Goal: Task Accomplishment & Management: Complete application form

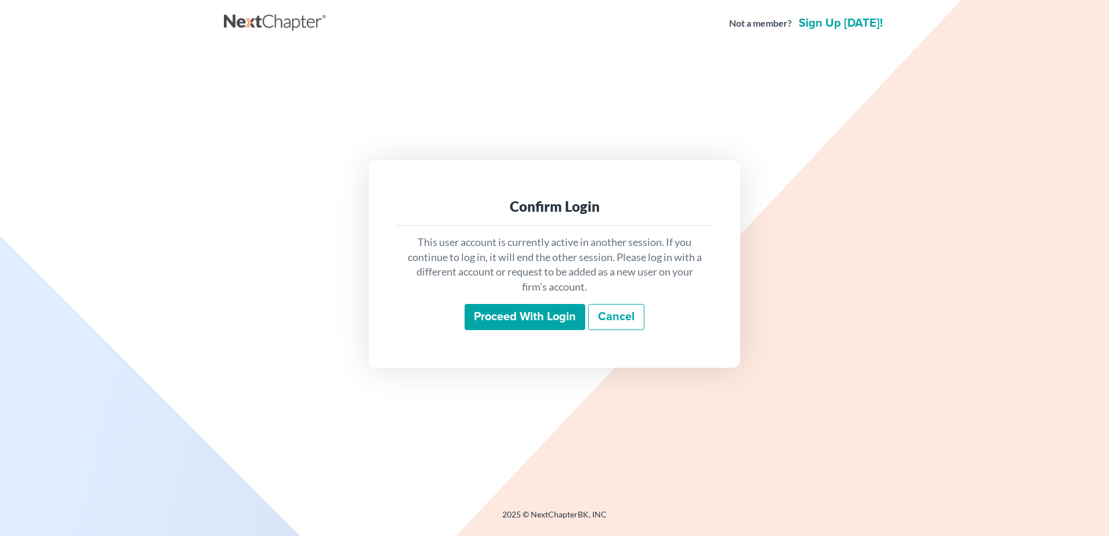
click at [481, 314] on input "Proceed with login" at bounding box center [525, 317] width 121 height 27
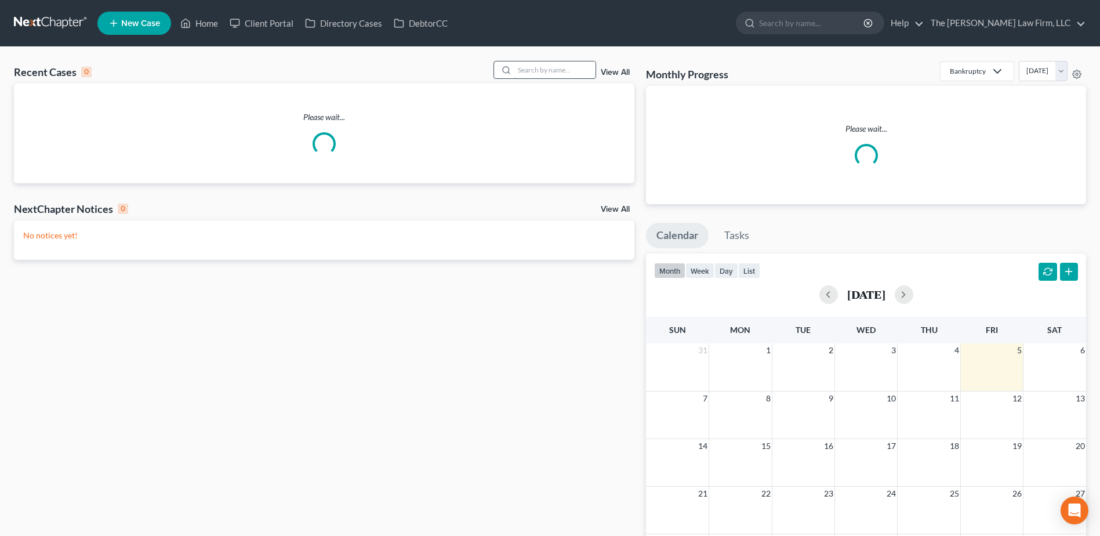
click at [536, 68] on input "search" at bounding box center [554, 69] width 81 height 17
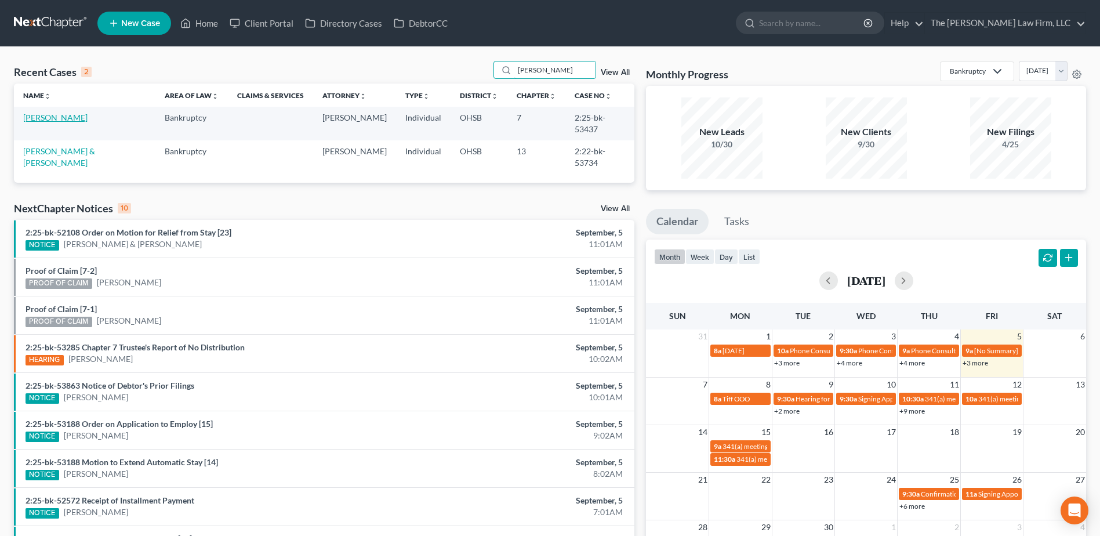
type input "robson"
click at [47, 117] on link "[PERSON_NAME]" at bounding box center [55, 118] width 64 height 10
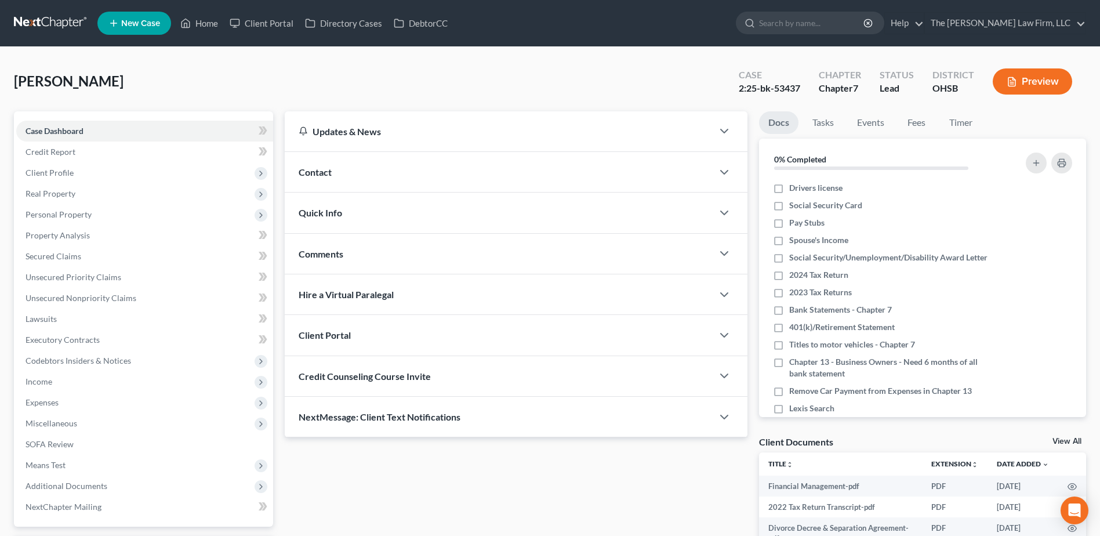
click at [26, 20] on link at bounding box center [51, 23] width 74 height 21
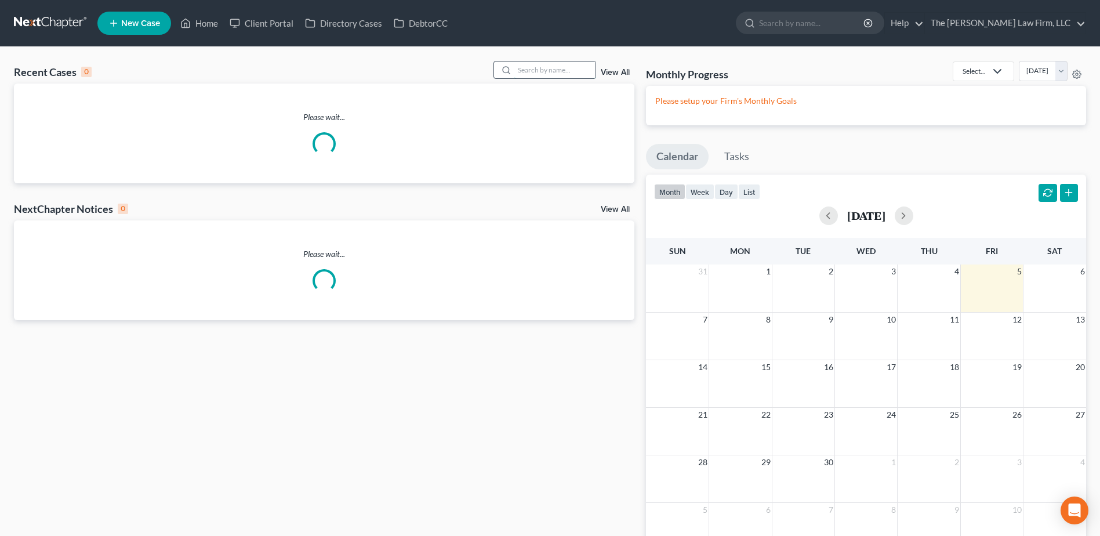
click at [549, 69] on input "search" at bounding box center [554, 69] width 81 height 17
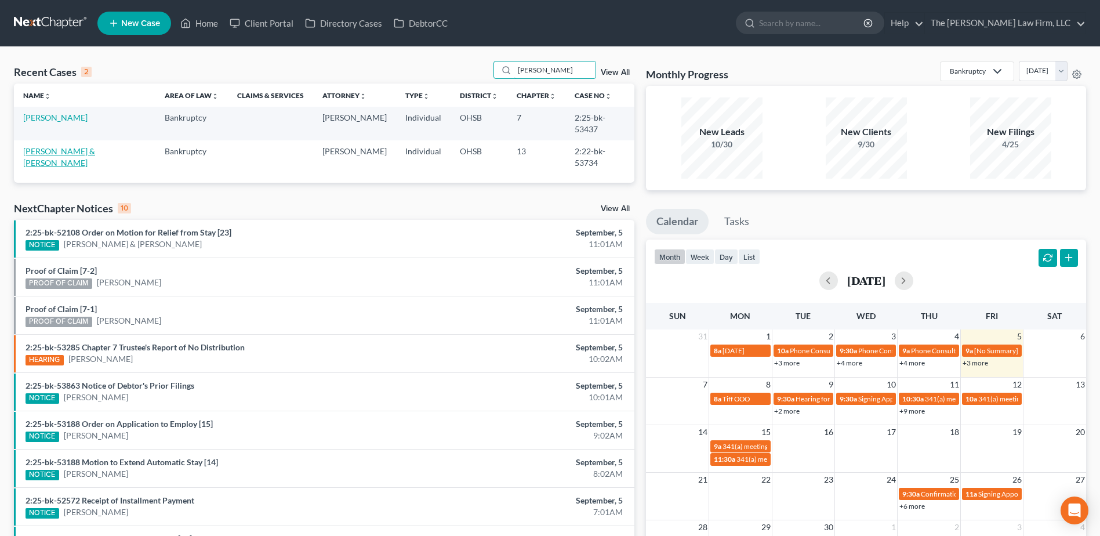
type input "robson"
click at [63, 146] on link "[PERSON_NAME] & [PERSON_NAME]" at bounding box center [59, 156] width 72 height 21
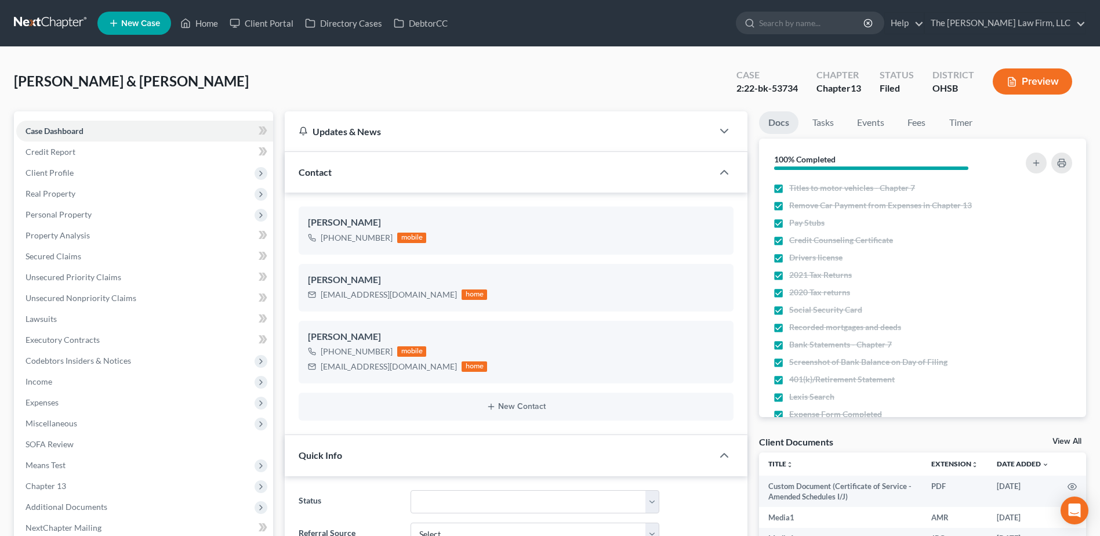
scroll to position [14527, 0]
click at [89, 82] on span "[PERSON_NAME] & [PERSON_NAME]" at bounding box center [131, 80] width 235 height 17
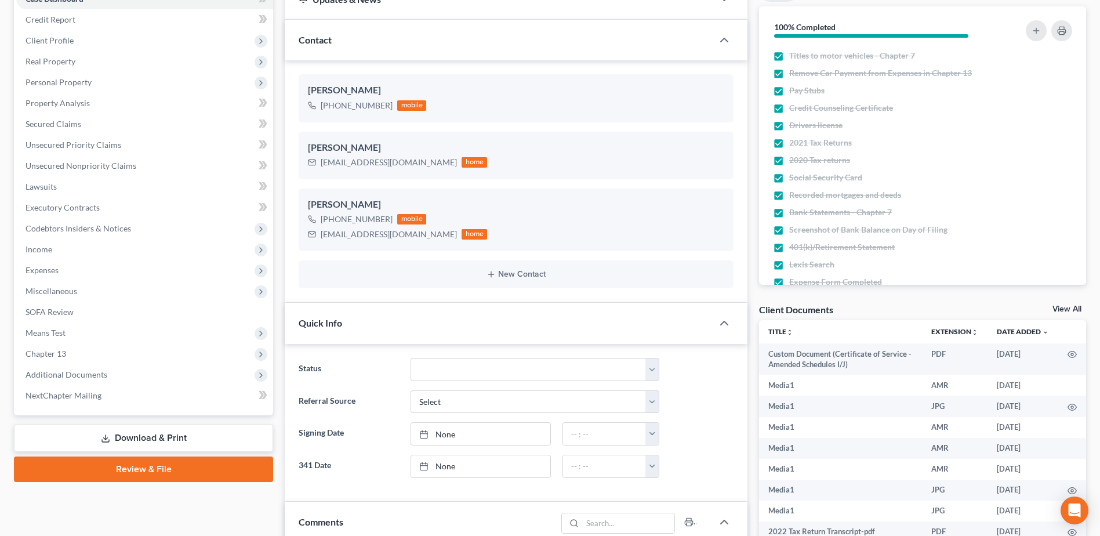
scroll to position [290, 0]
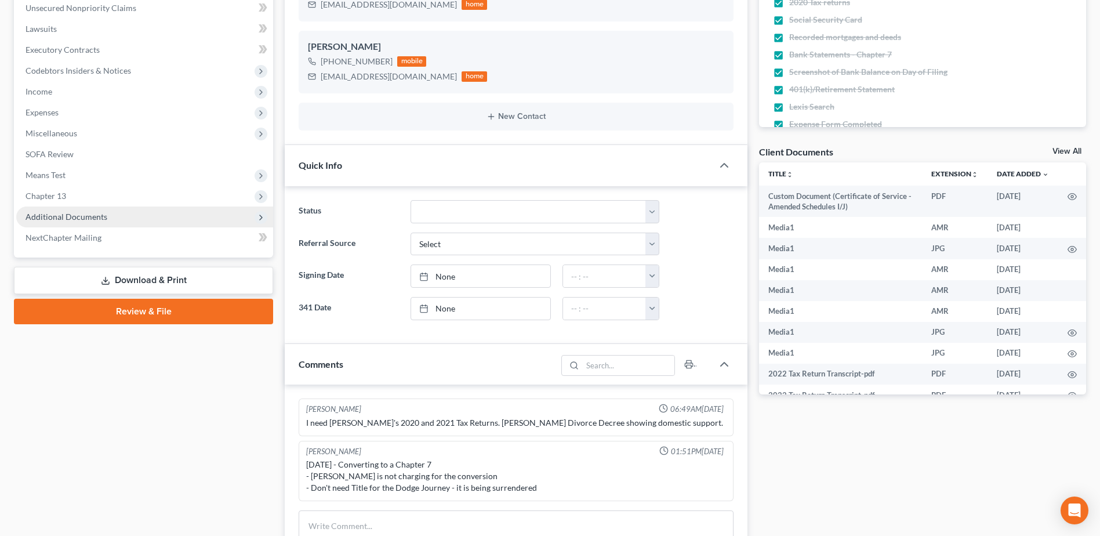
click at [56, 223] on span "Additional Documents" at bounding box center [144, 216] width 257 height 21
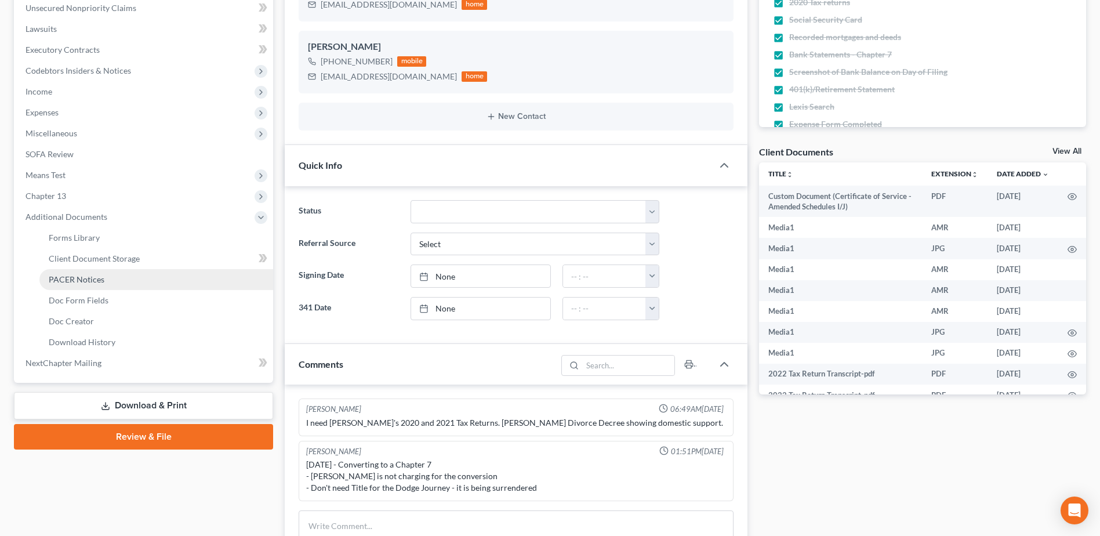
click at [96, 279] on span "PACER Notices" at bounding box center [77, 279] width 56 height 10
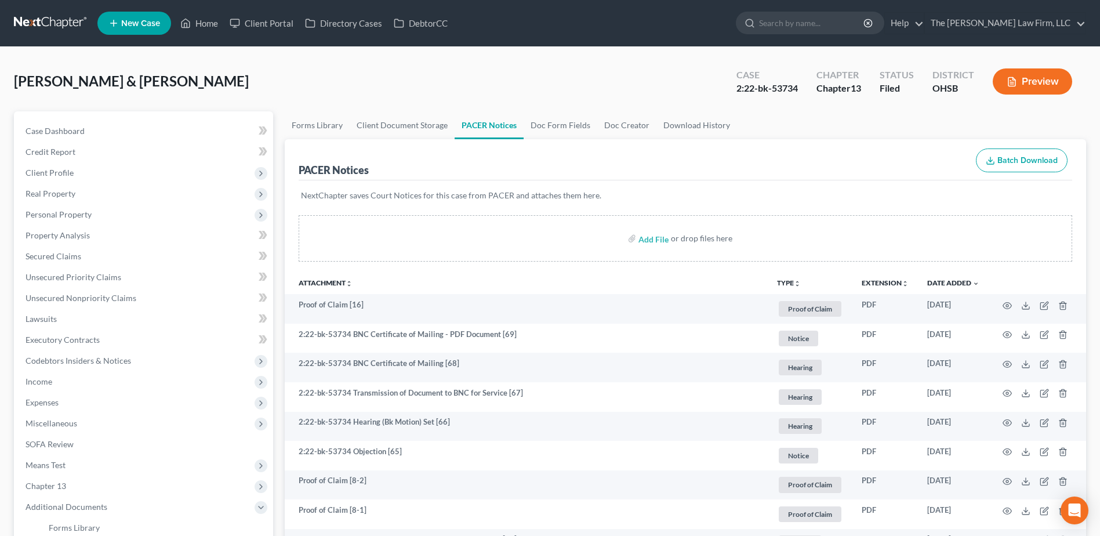
click at [33, 20] on link at bounding box center [51, 23] width 74 height 21
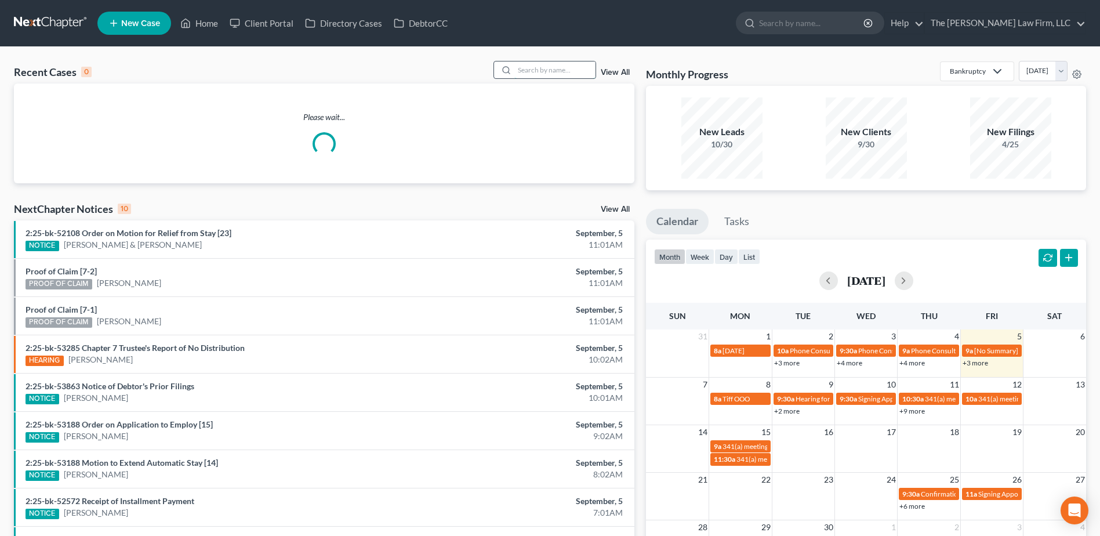
click at [559, 71] on input "search" at bounding box center [554, 69] width 81 height 17
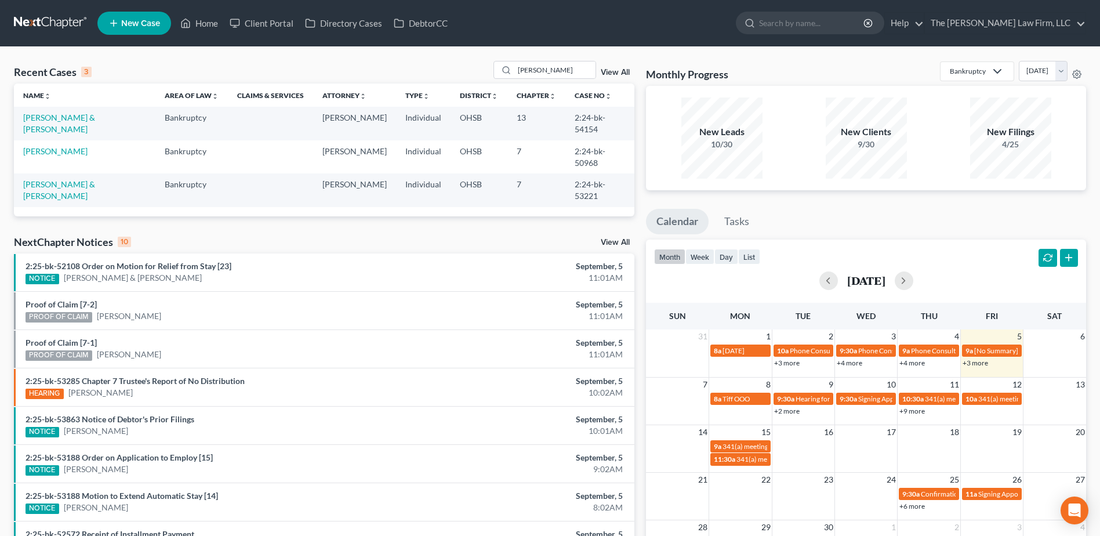
click at [293, 199] on div "Recent Cases 3 stewart View All Name unfold_more expand_more expand_less Area o…" at bounding box center [324, 357] width 632 height 593
click at [549, 67] on input "stewart" at bounding box center [554, 69] width 81 height 17
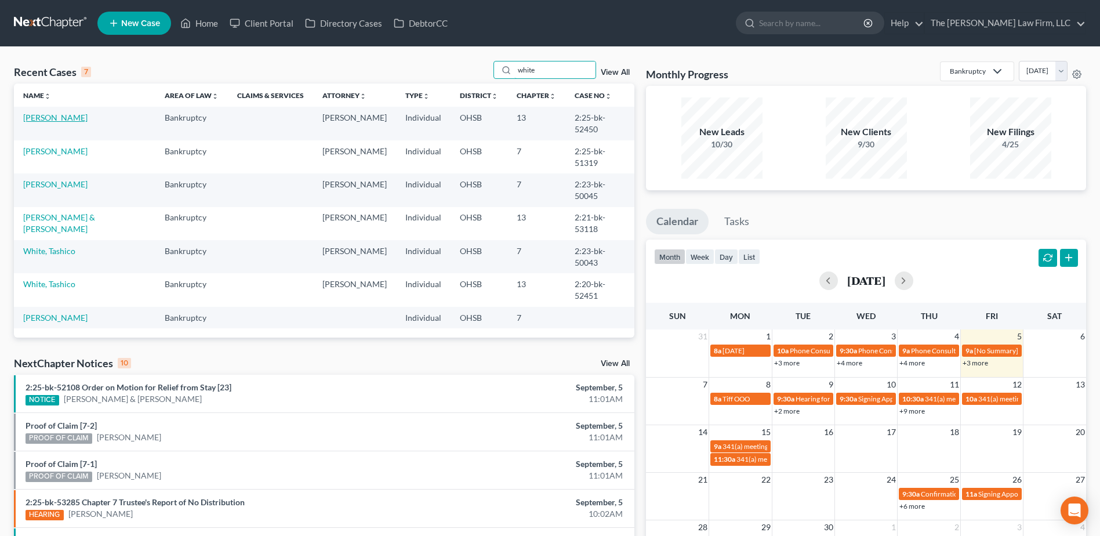
type input "white"
click at [56, 117] on link "[PERSON_NAME]" at bounding box center [55, 118] width 64 height 10
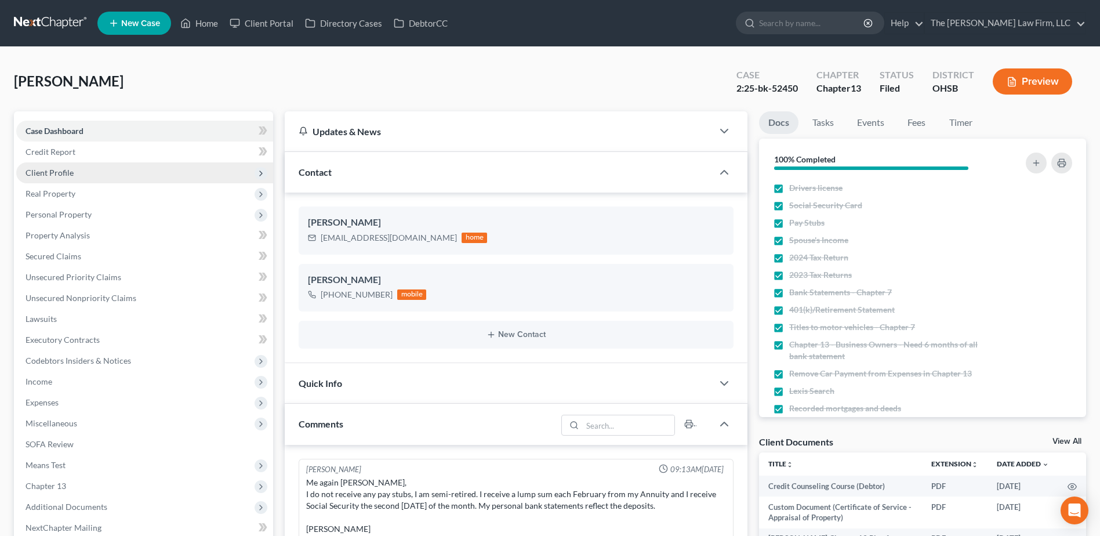
click at [56, 182] on span "Client Profile" at bounding box center [144, 172] width 257 height 21
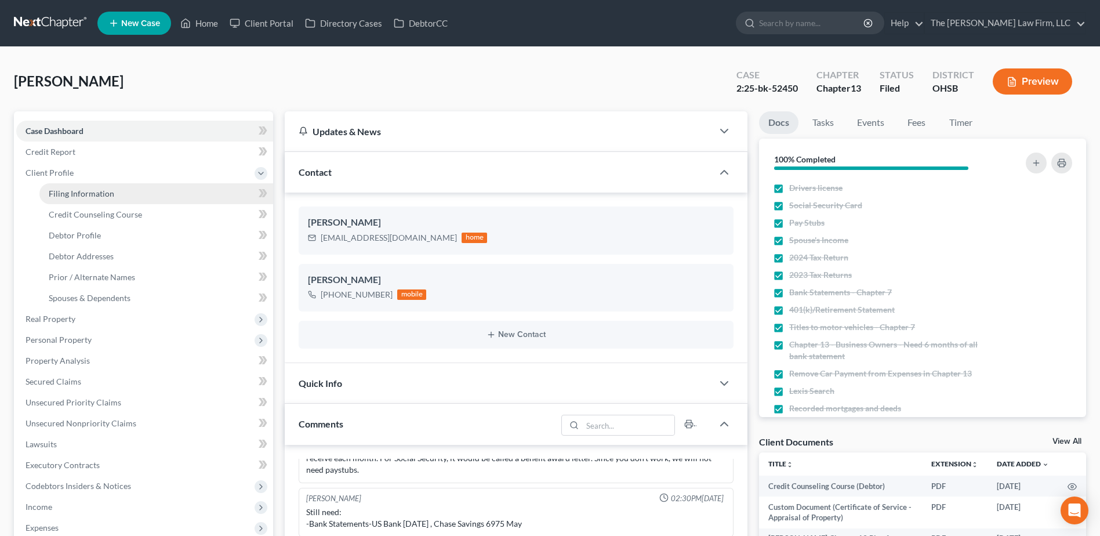
click at [67, 194] on span "Filing Information" at bounding box center [82, 193] width 66 height 10
select select "1"
select select "0"
select select "3"
select select "36"
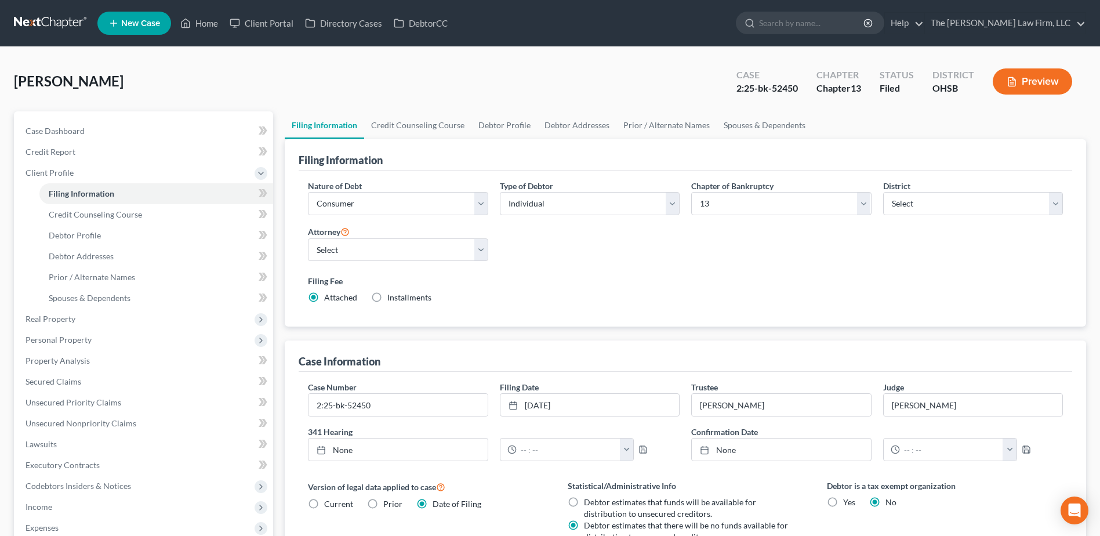
click at [41, 12] on nav "Home New Case Client Portal Directory Cases DebtorCC The Jones Law Firm, LLC mj…" at bounding box center [550, 23] width 1100 height 46
click at [34, 24] on link at bounding box center [51, 23] width 74 height 21
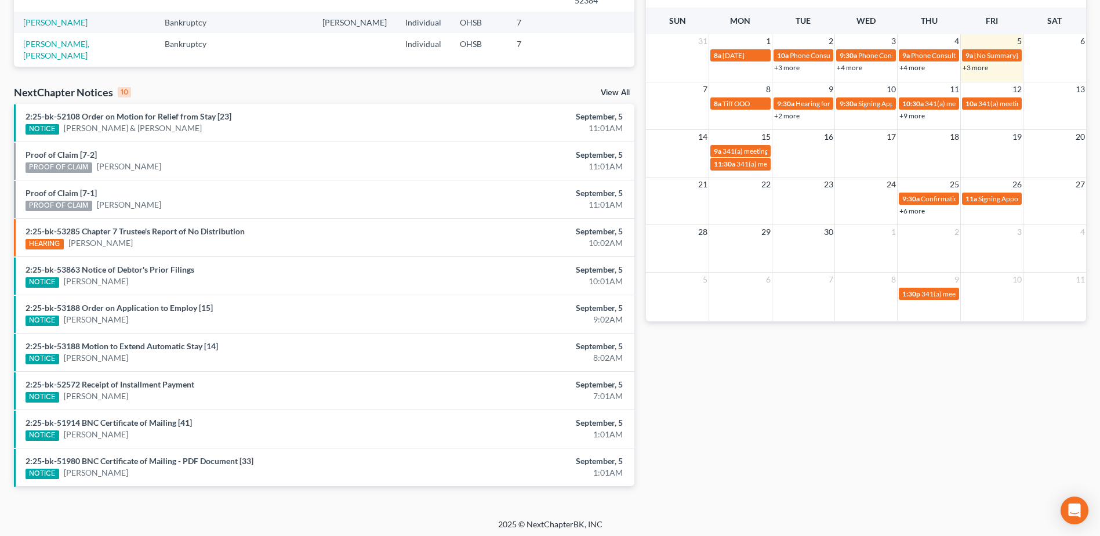
scroll to position [299, 0]
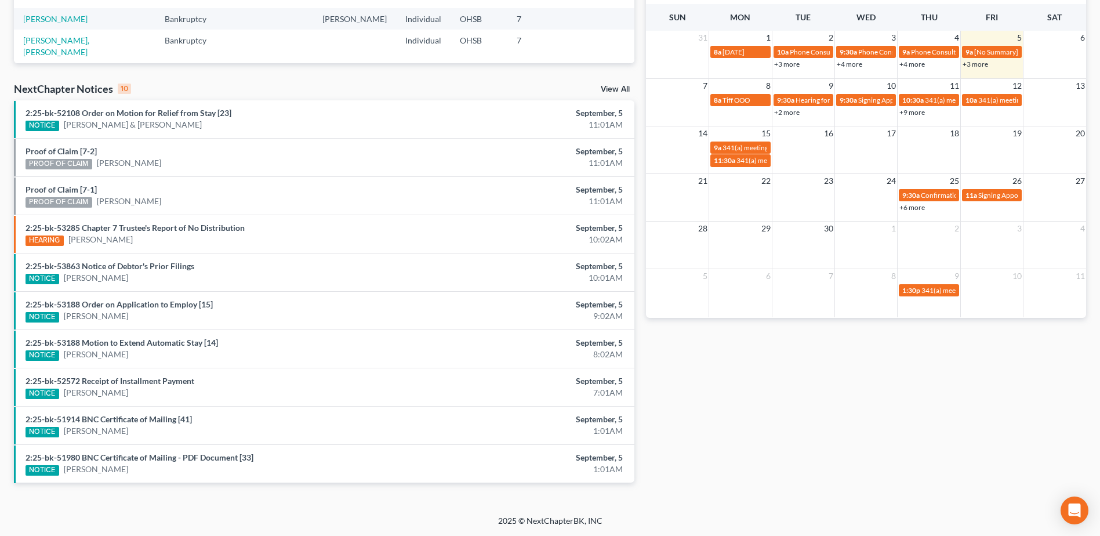
click at [607, 86] on link "View All" at bounding box center [615, 89] width 29 height 8
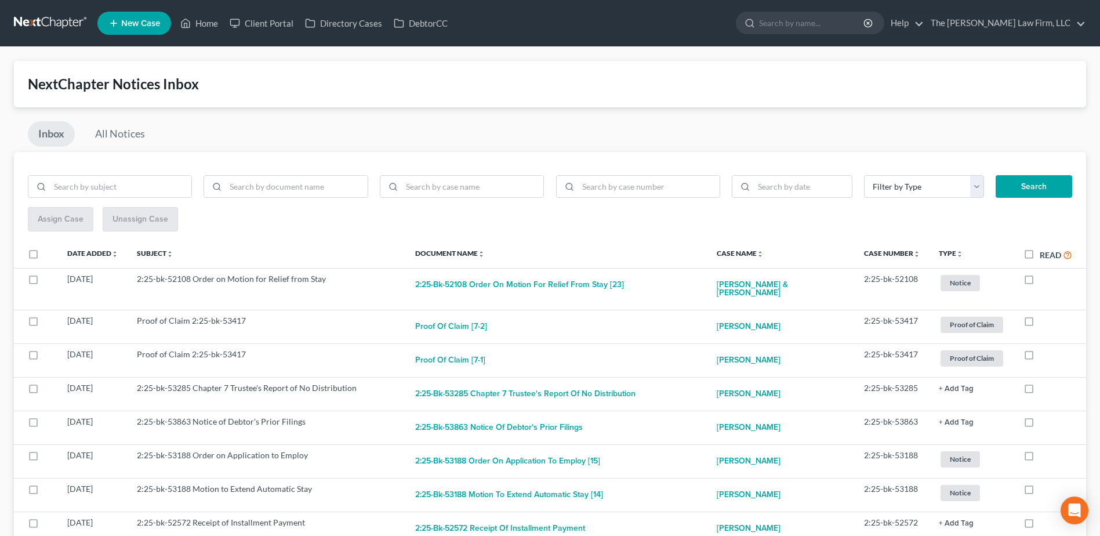
click at [1040, 256] on label "Read" at bounding box center [1056, 254] width 32 height 13
click at [1045, 256] on input "Read" at bounding box center [1049, 252] width 8 height 8
checkbox input "true"
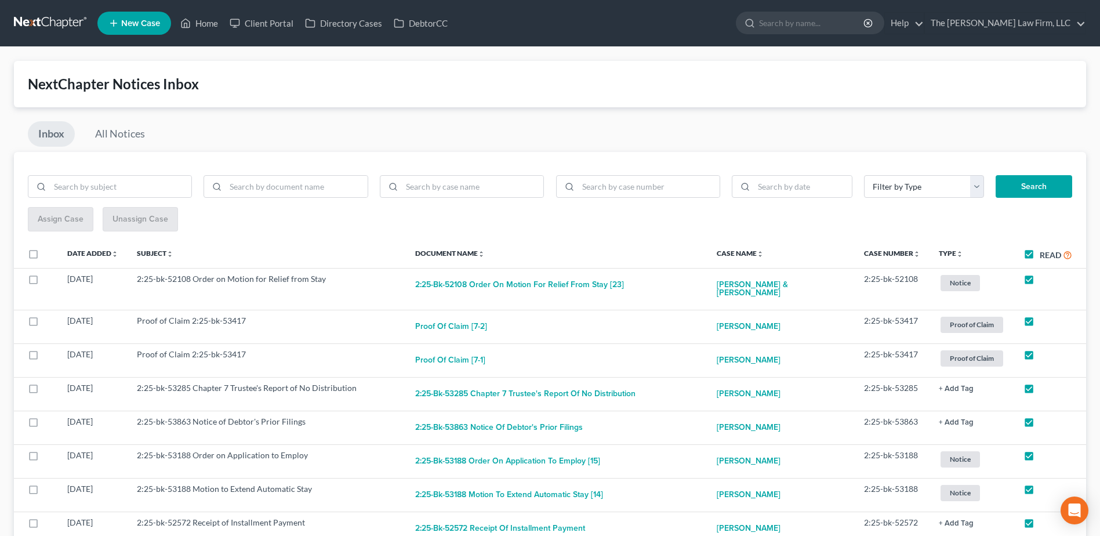
checkbox input "true"
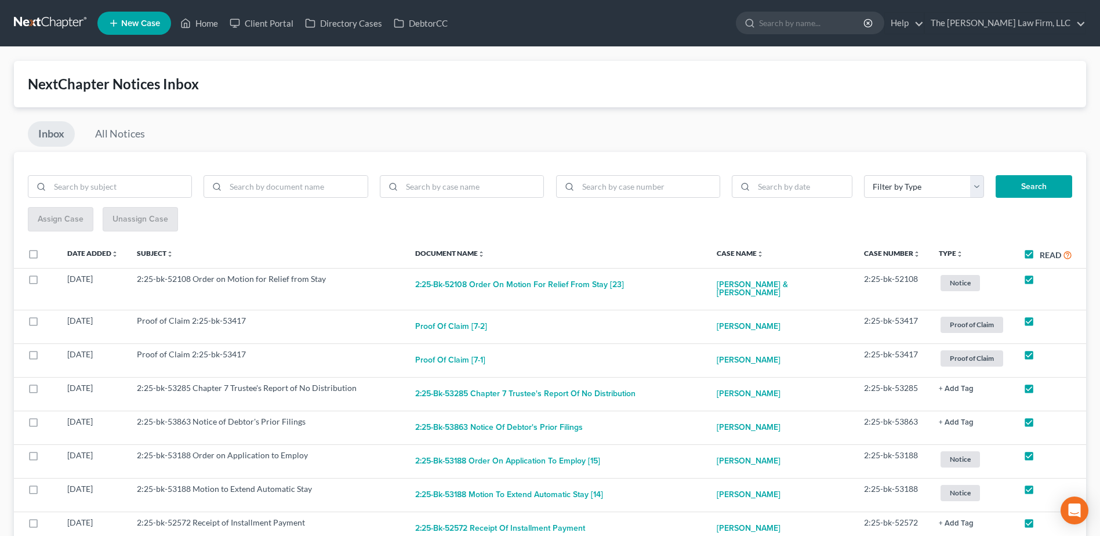
checkbox input "true"
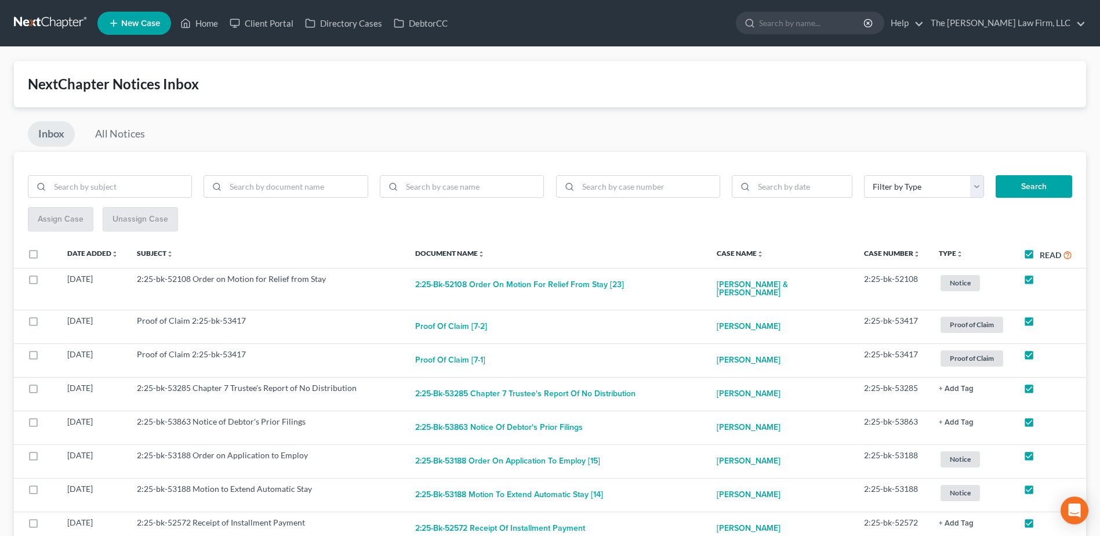
checkbox input "true"
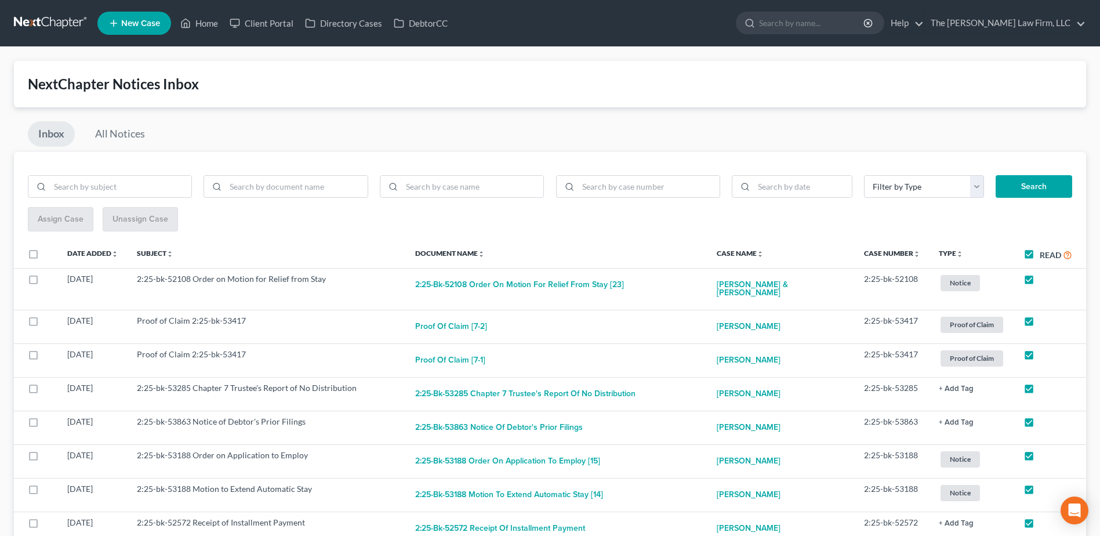
checkbox input "true"
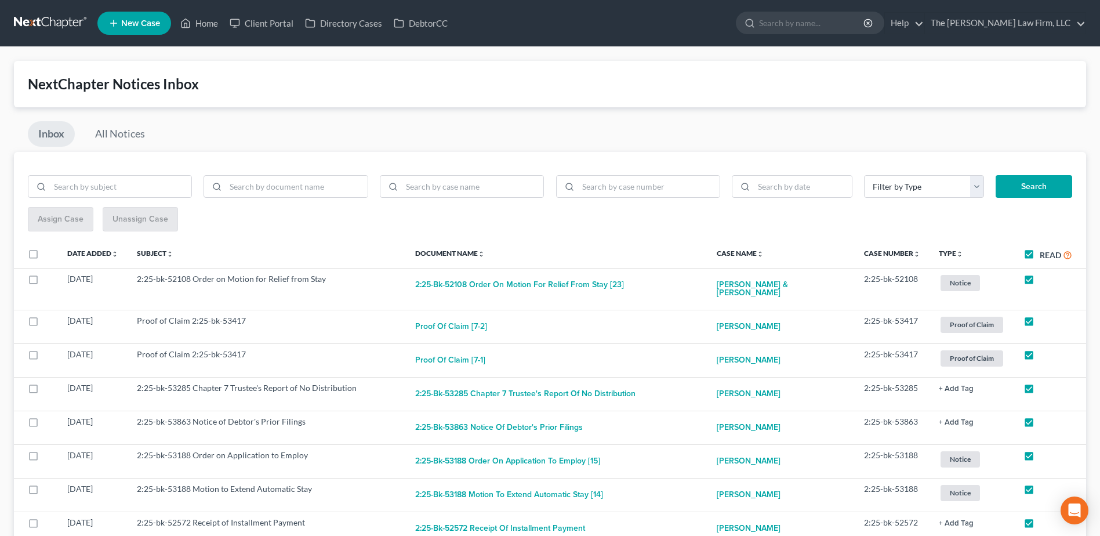
checkbox input "true"
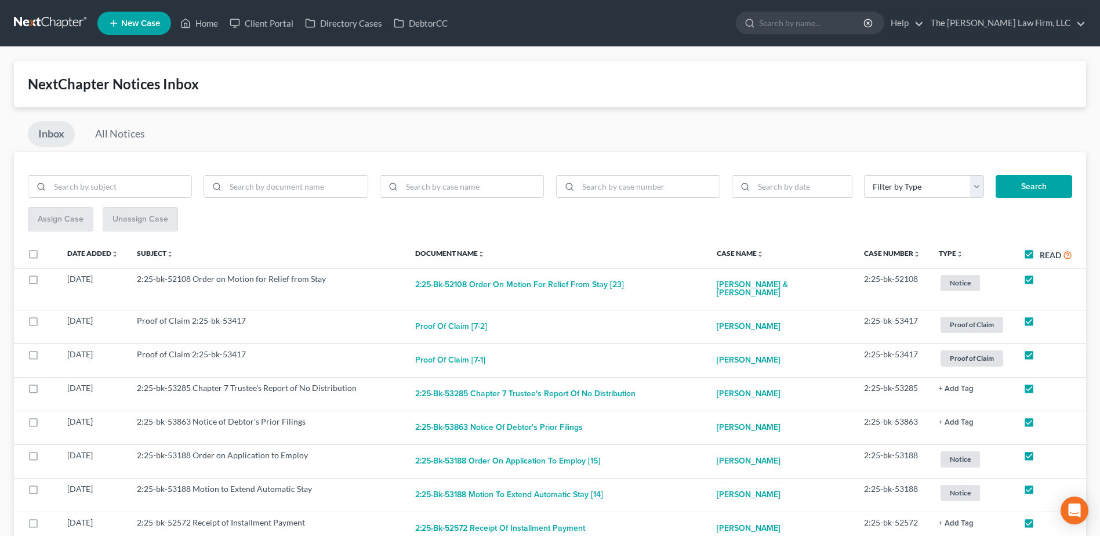
checkbox input "true"
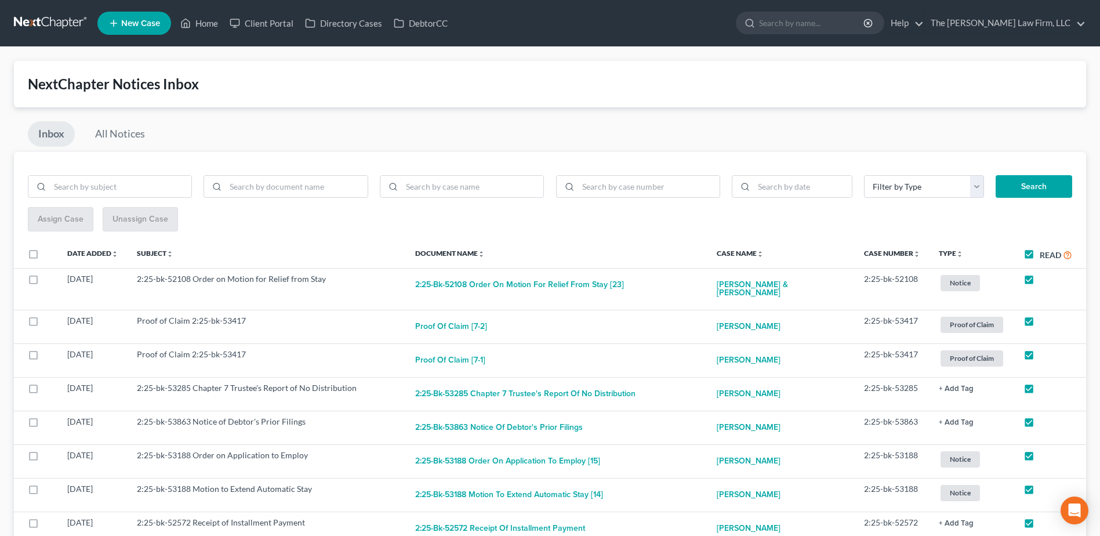
checkbox input "true"
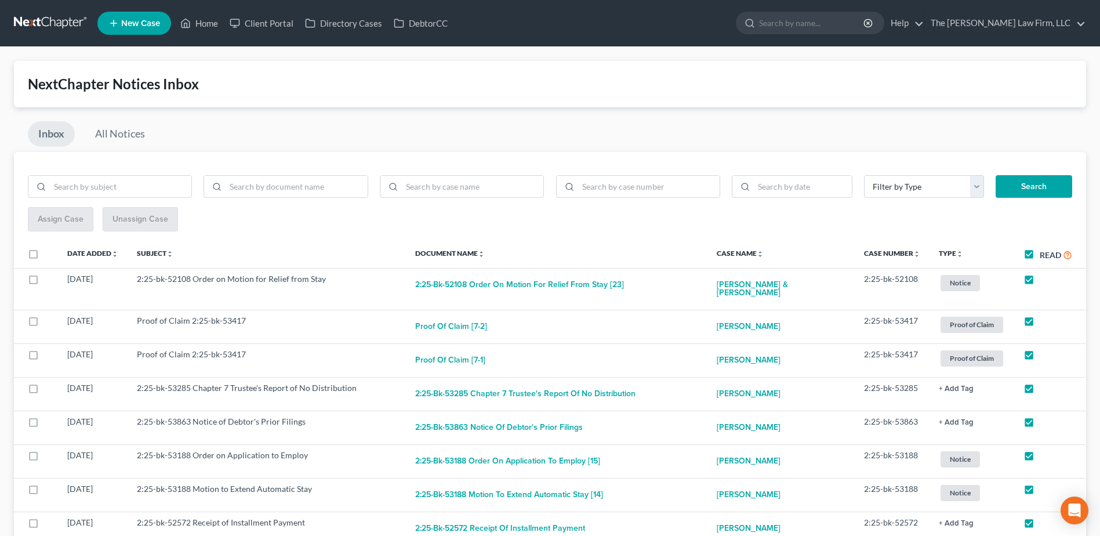
checkbox input "true"
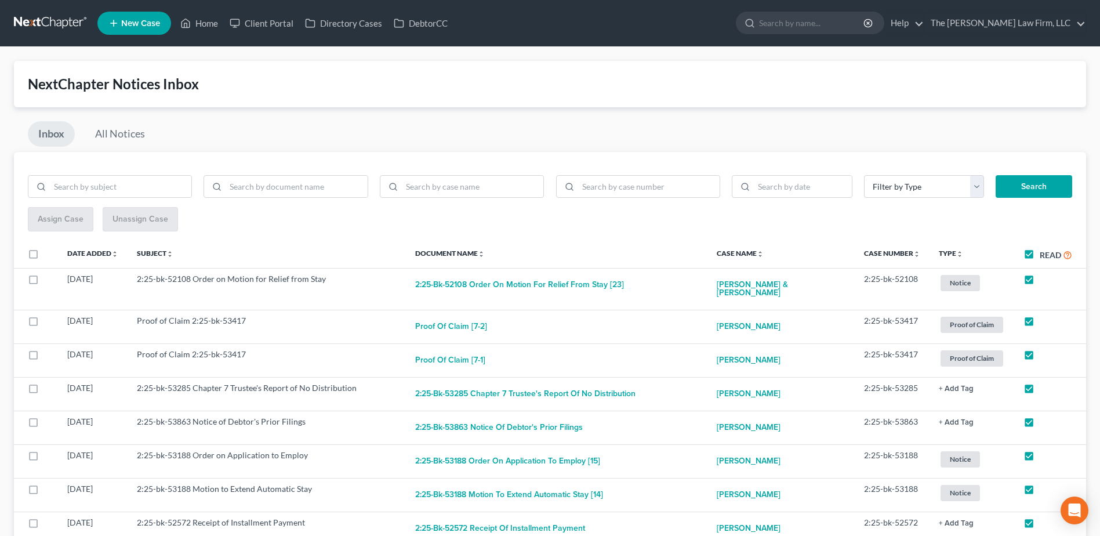
checkbox input "true"
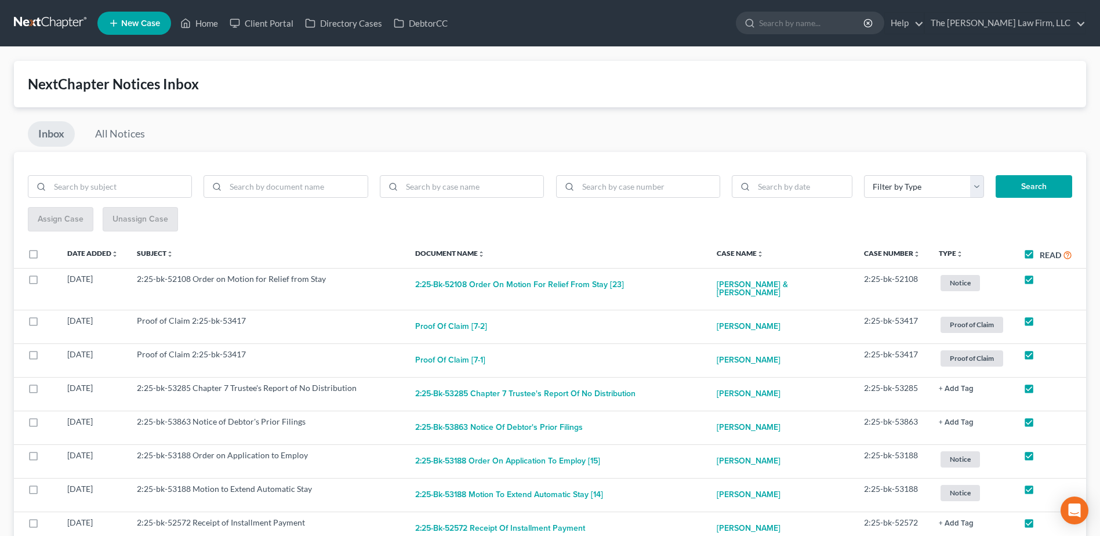
checkbox input "true"
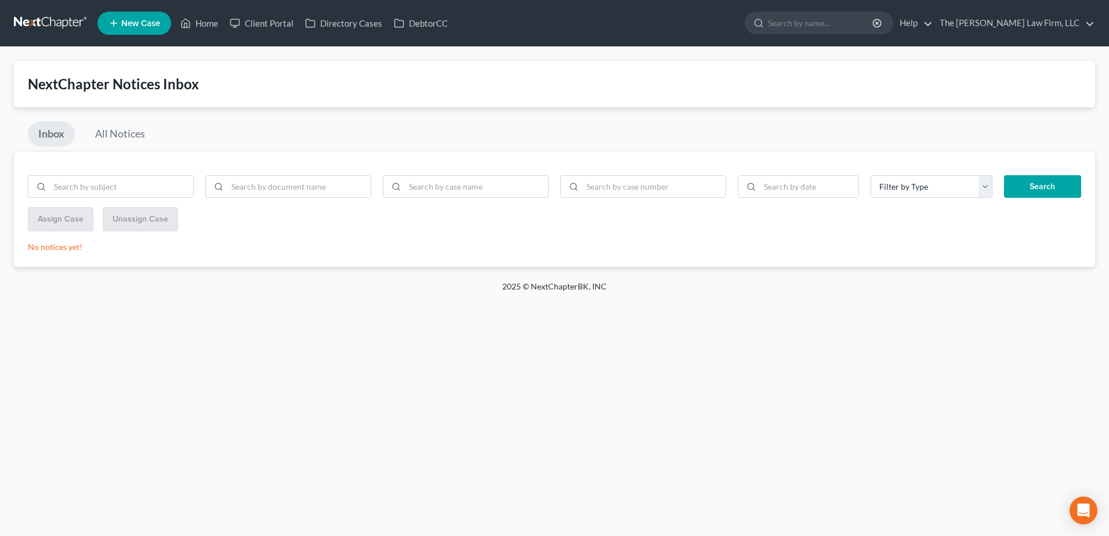
click at [50, 26] on link at bounding box center [51, 23] width 74 height 21
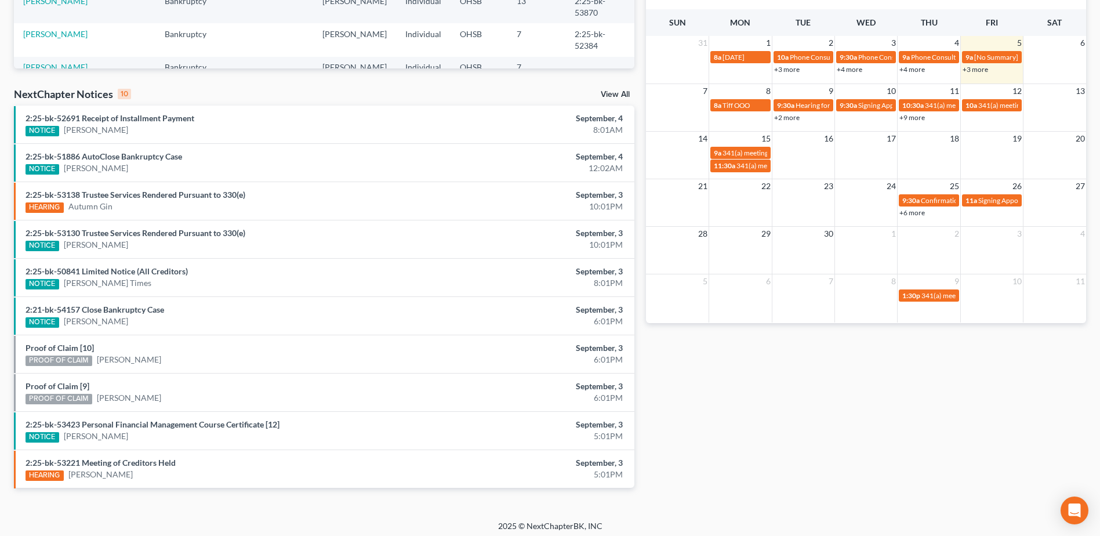
scroll to position [299, 0]
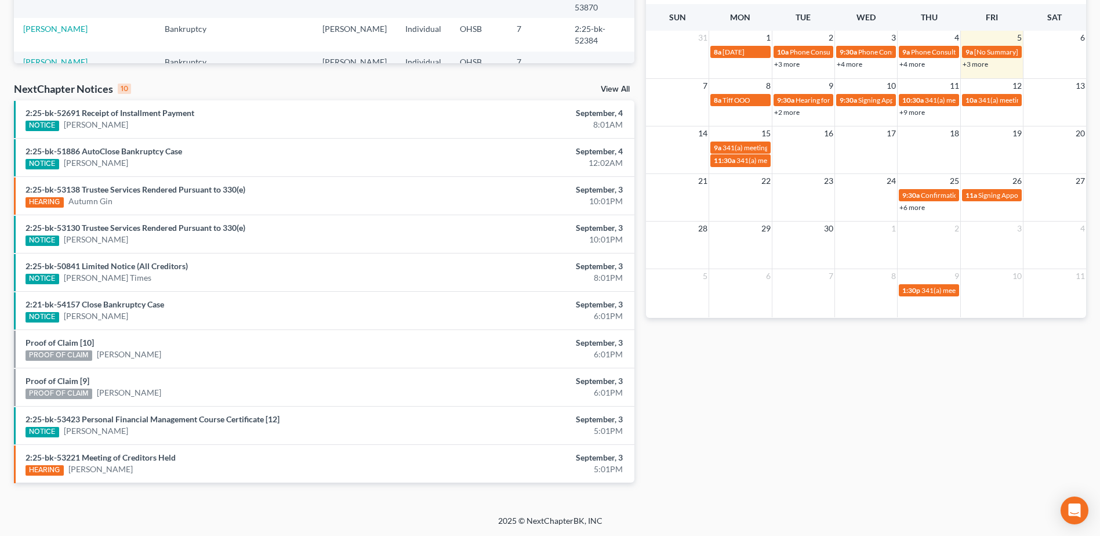
click at [618, 90] on link "View All" at bounding box center [615, 89] width 29 height 8
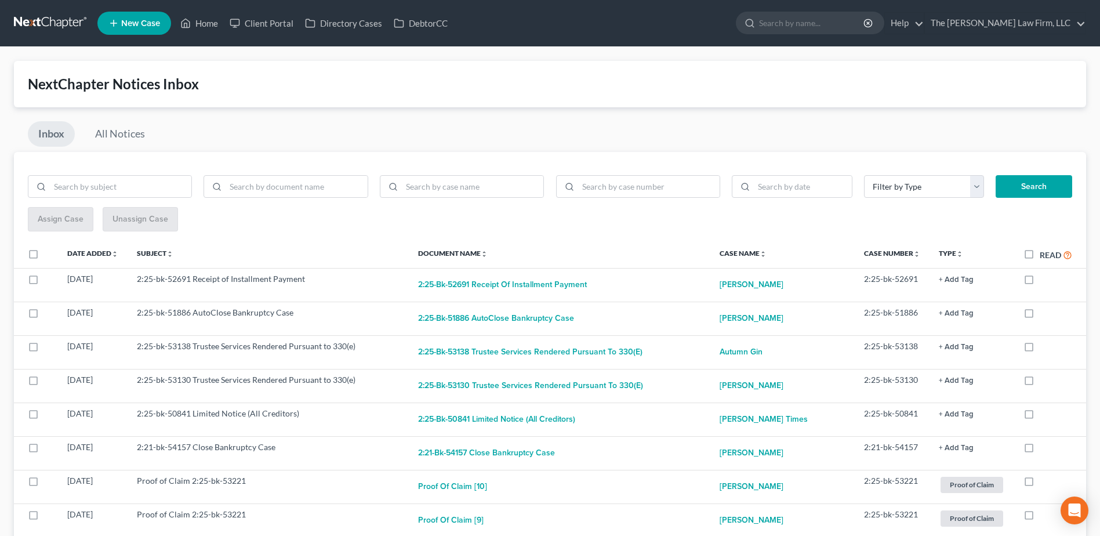
click at [1040, 256] on label "Read" at bounding box center [1056, 254] width 32 height 13
click at [1045, 256] on input "Read" at bounding box center [1049, 252] width 8 height 8
checkbox input "true"
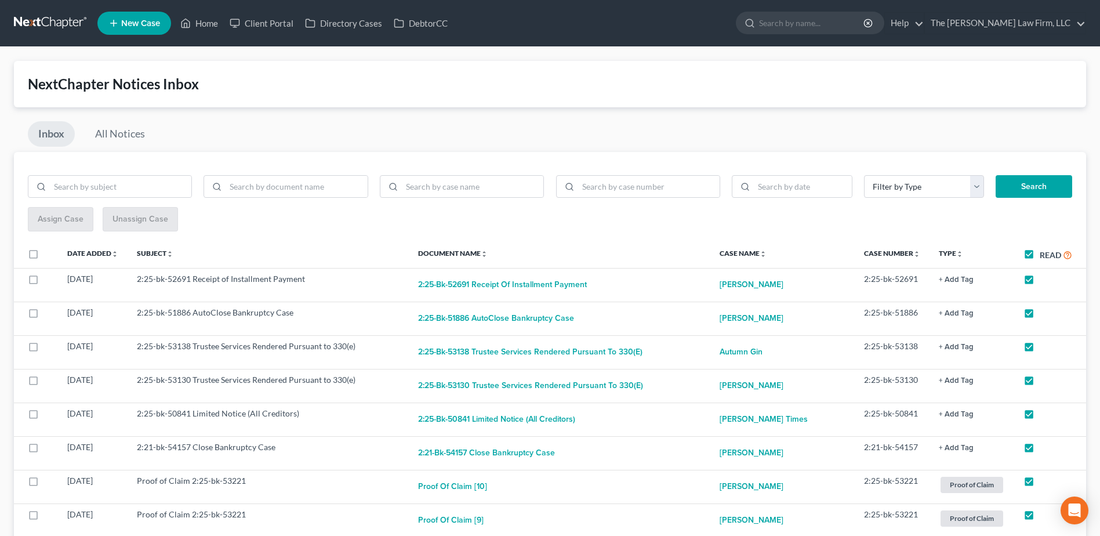
checkbox input "true"
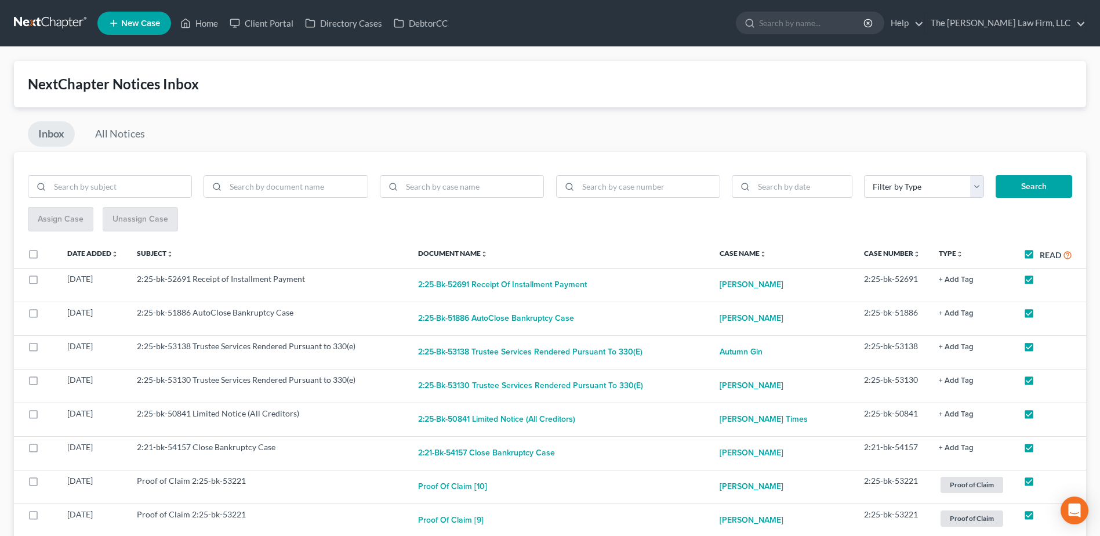
checkbox input "true"
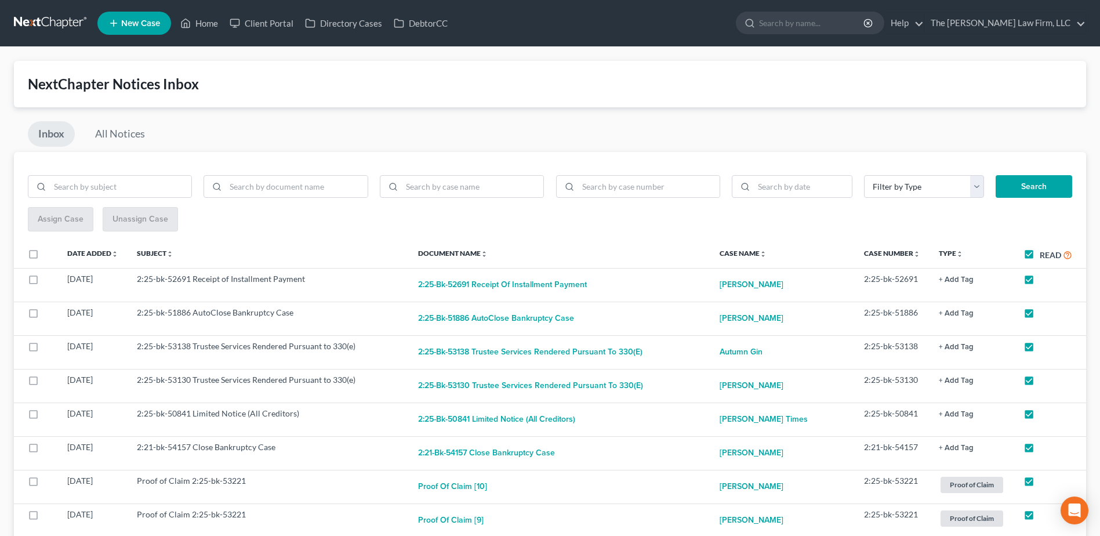
checkbox input "true"
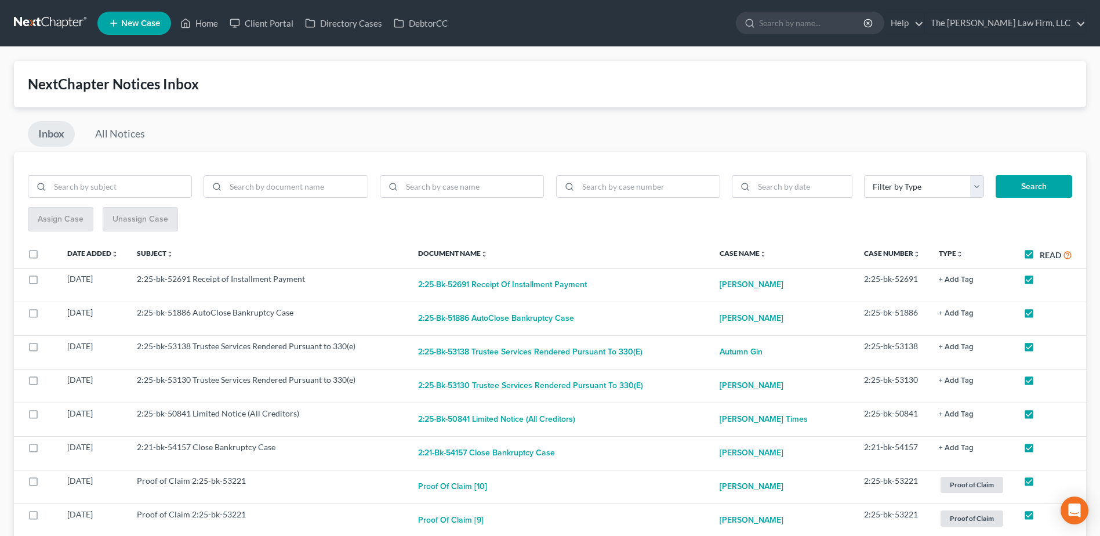
checkbox input "true"
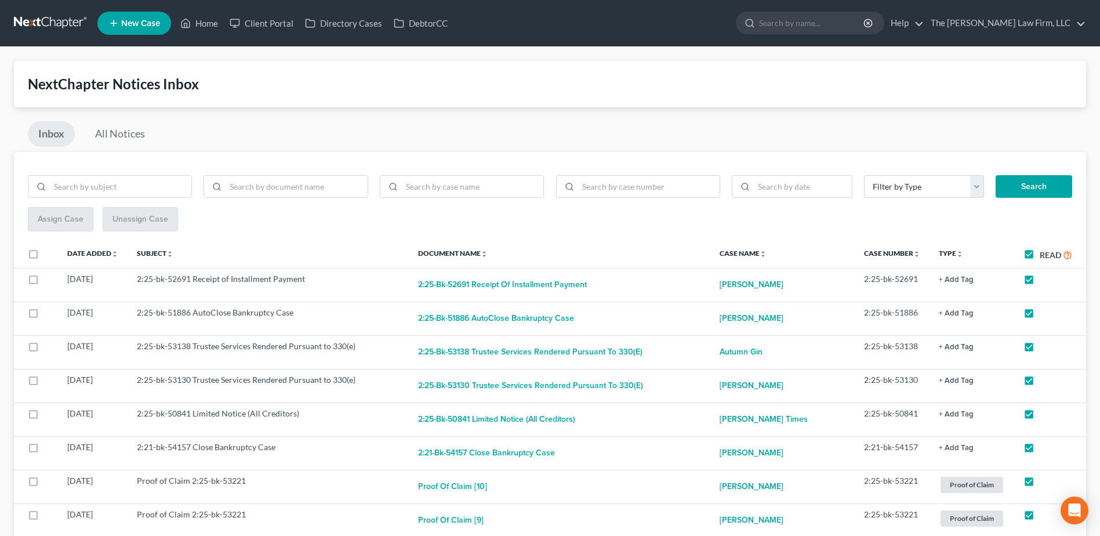
checkbox input "true"
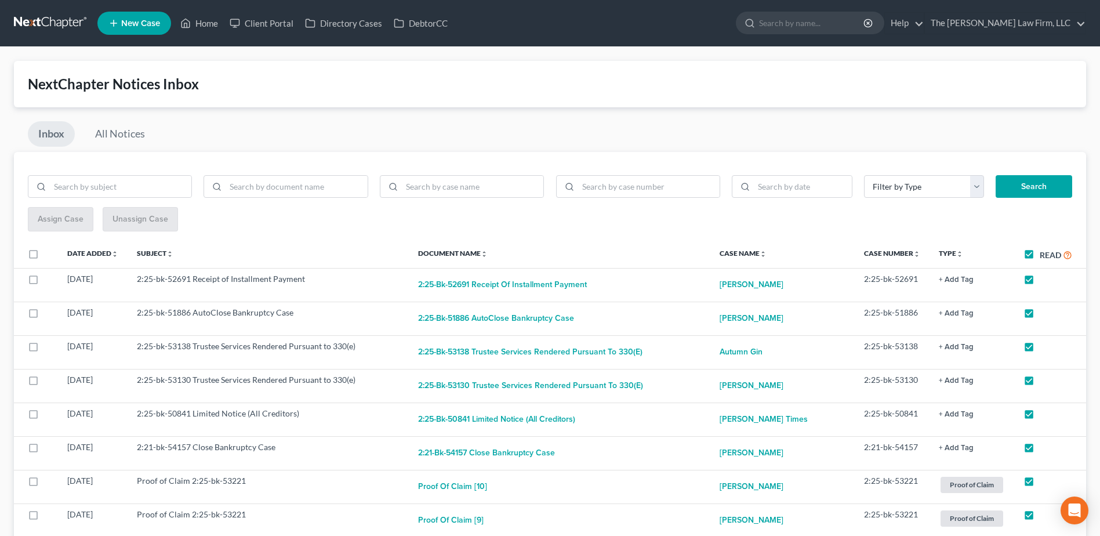
checkbox input "true"
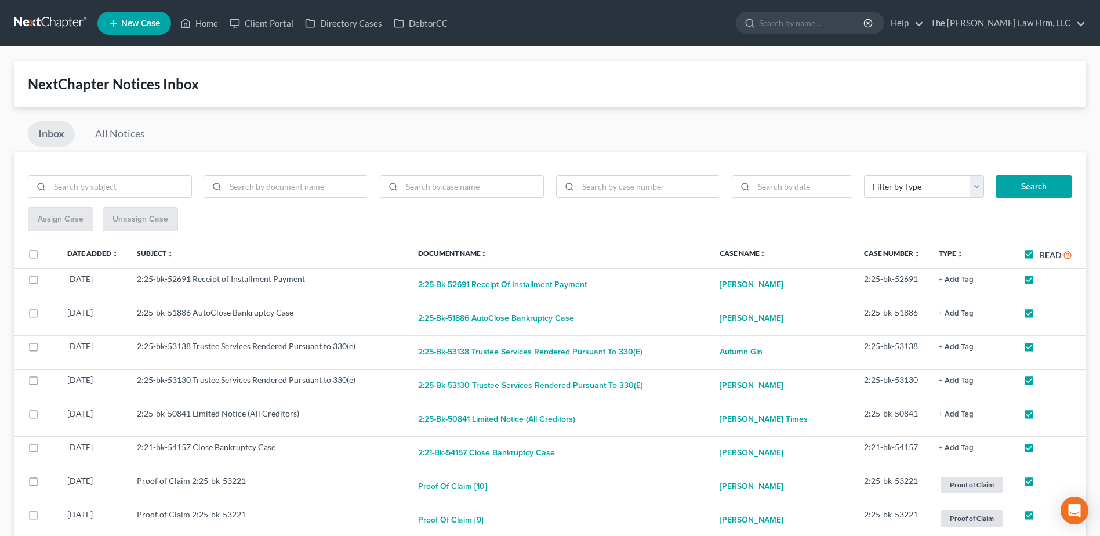
checkbox input "true"
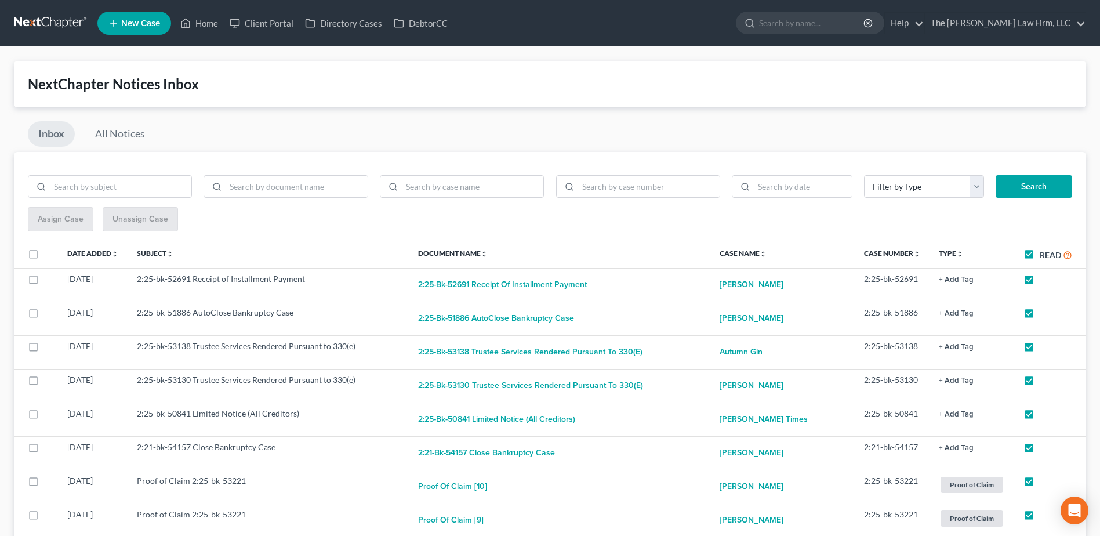
checkbox input "true"
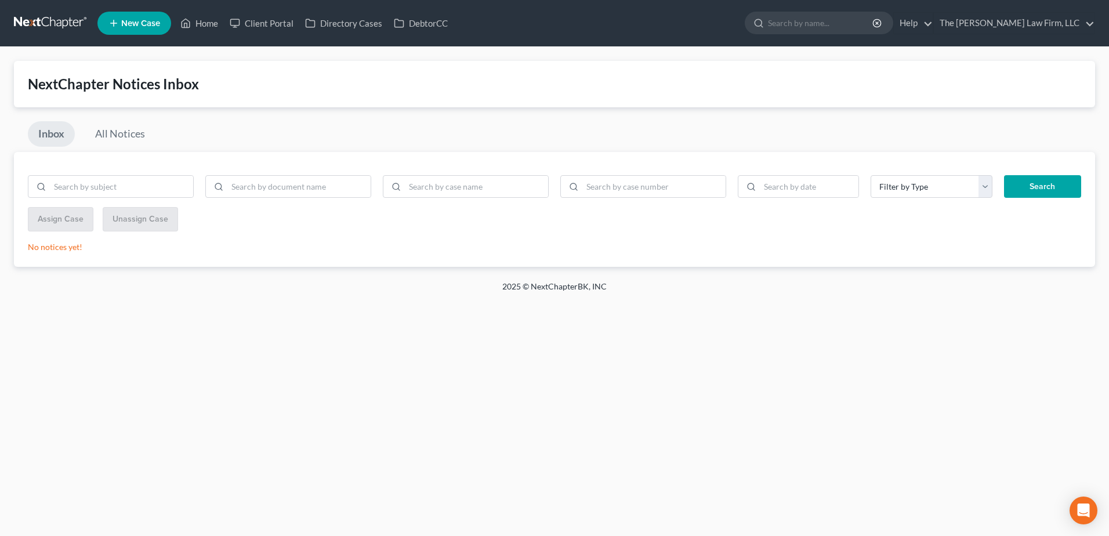
click at [52, 23] on link at bounding box center [51, 23] width 74 height 21
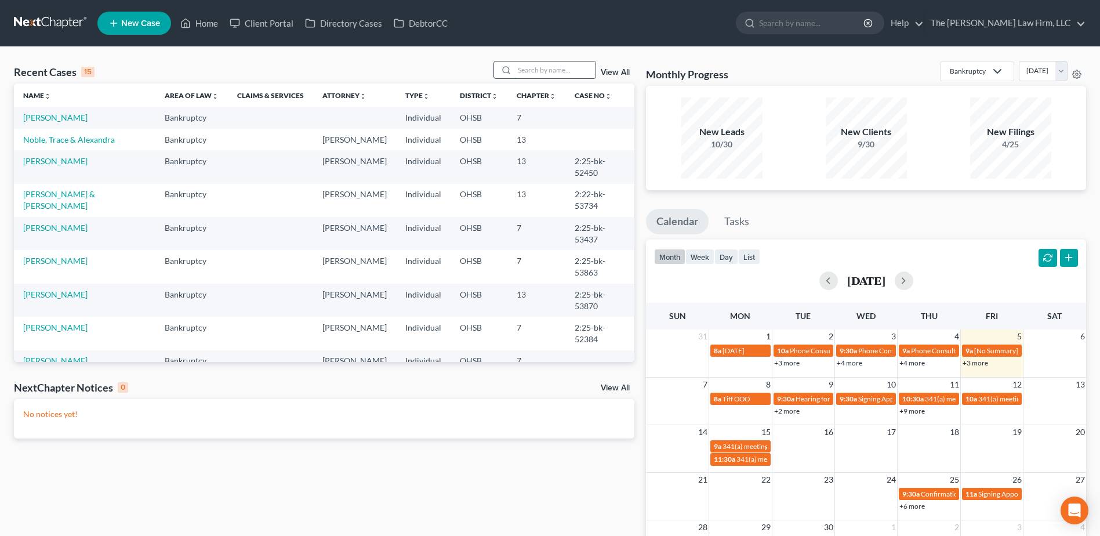
click at [538, 72] on input "search" at bounding box center [554, 69] width 81 height 17
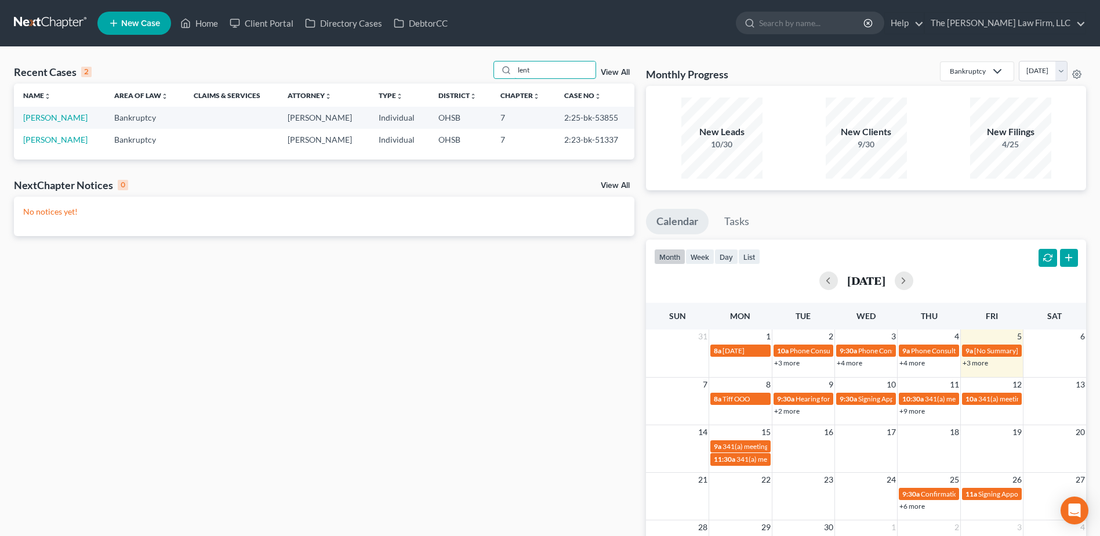
type input "lent"
click at [45, 17] on link at bounding box center [51, 23] width 74 height 21
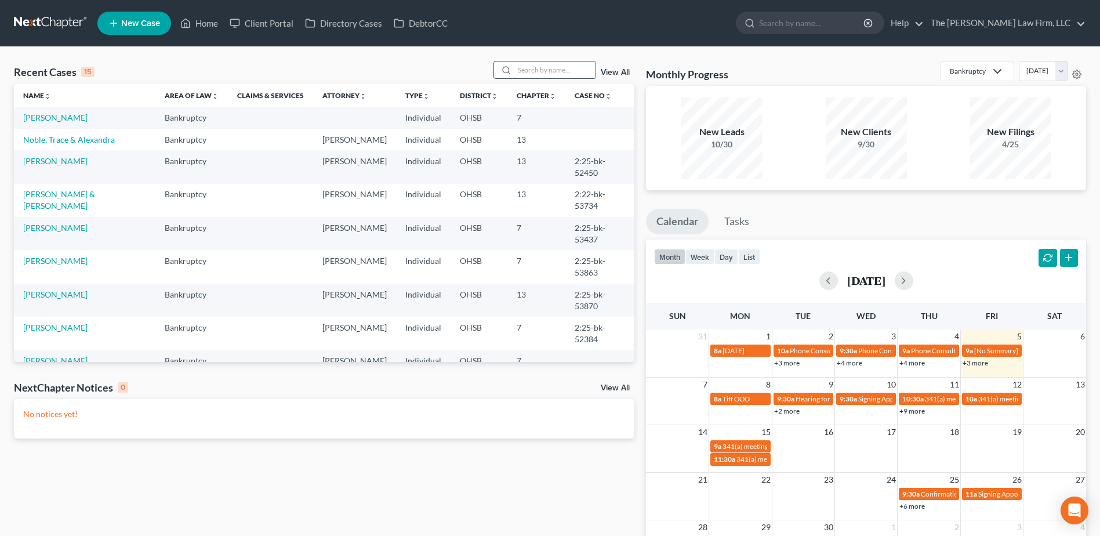
click at [536, 67] on input "search" at bounding box center [554, 69] width 81 height 17
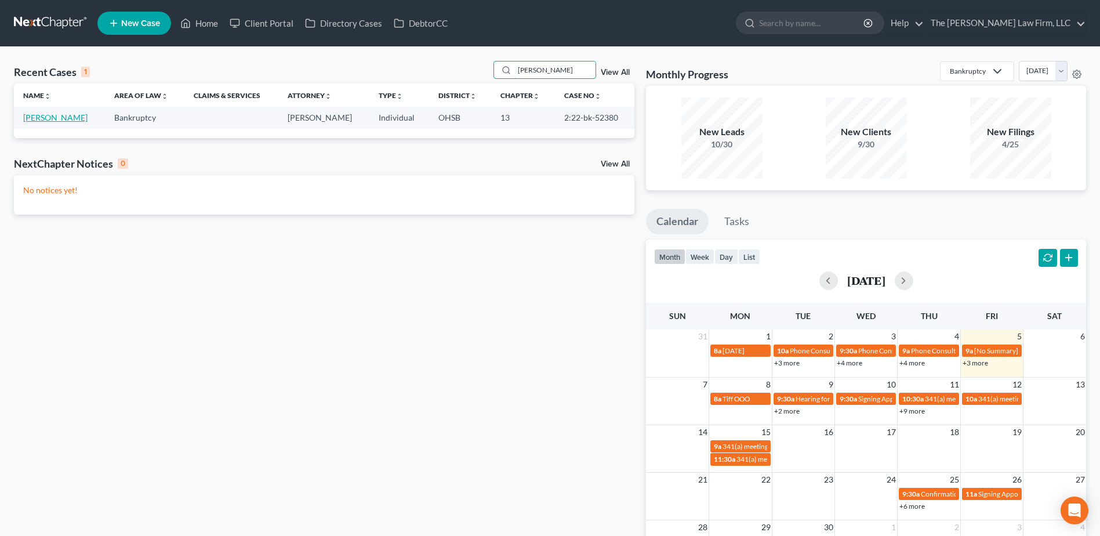
type input "[PERSON_NAME]"
click at [59, 117] on link "[PERSON_NAME]" at bounding box center [55, 118] width 64 height 10
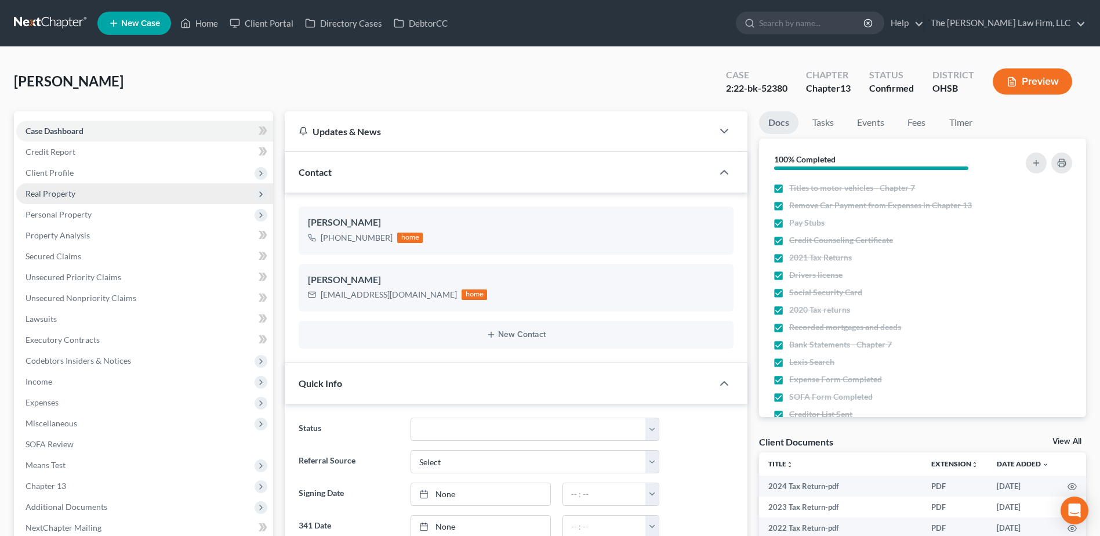
click at [77, 183] on span "Real Property" at bounding box center [144, 193] width 257 height 21
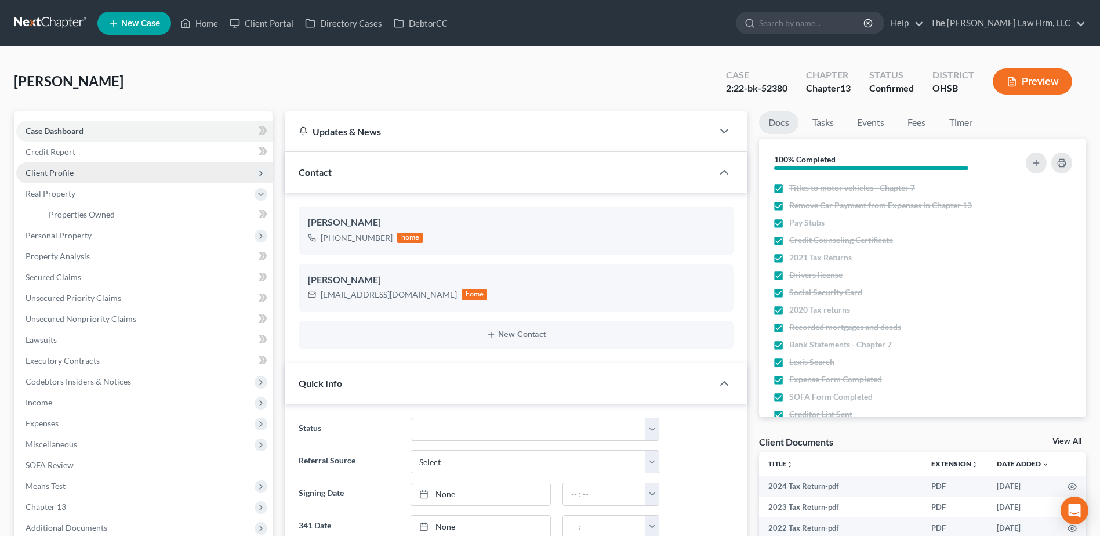
click at [71, 172] on span "Client Profile" at bounding box center [50, 173] width 48 height 10
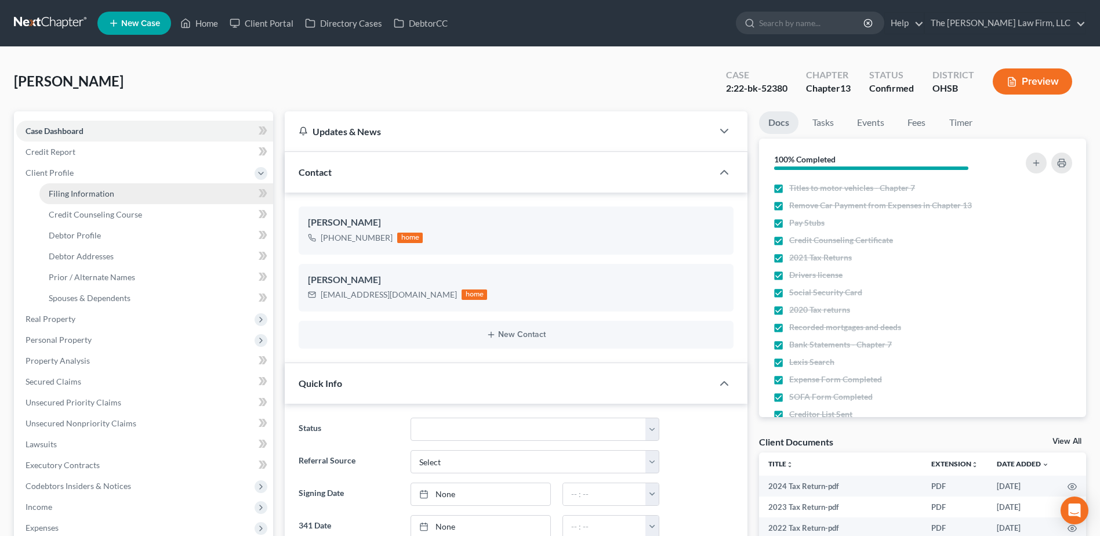
scroll to position [2815, 0]
click at [75, 186] on link "Filing Information" at bounding box center [156, 193] width 234 height 21
select select "1"
select select "0"
select select "3"
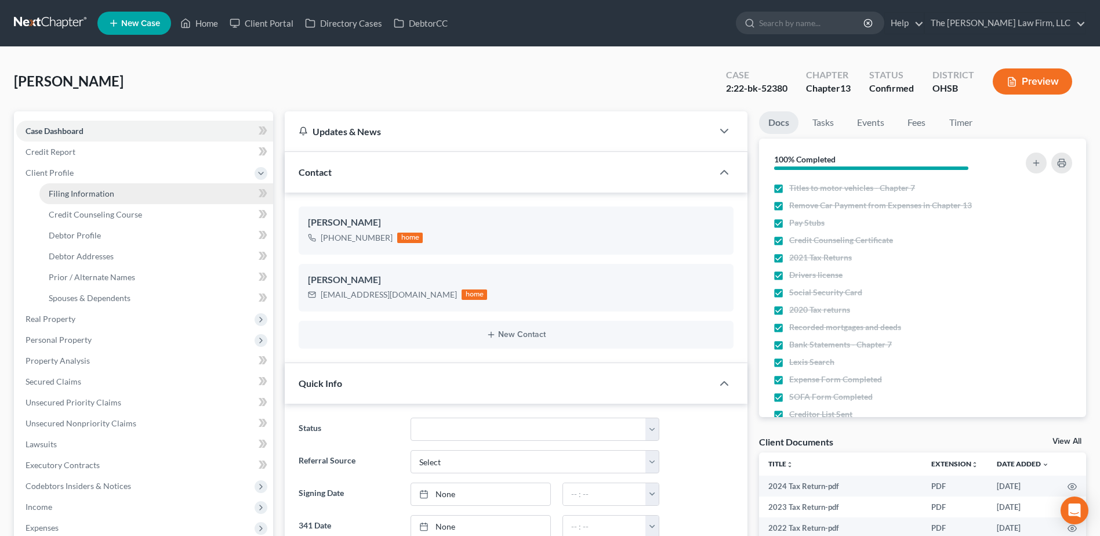
select select "36"
